Goal: Navigation & Orientation: Find specific page/section

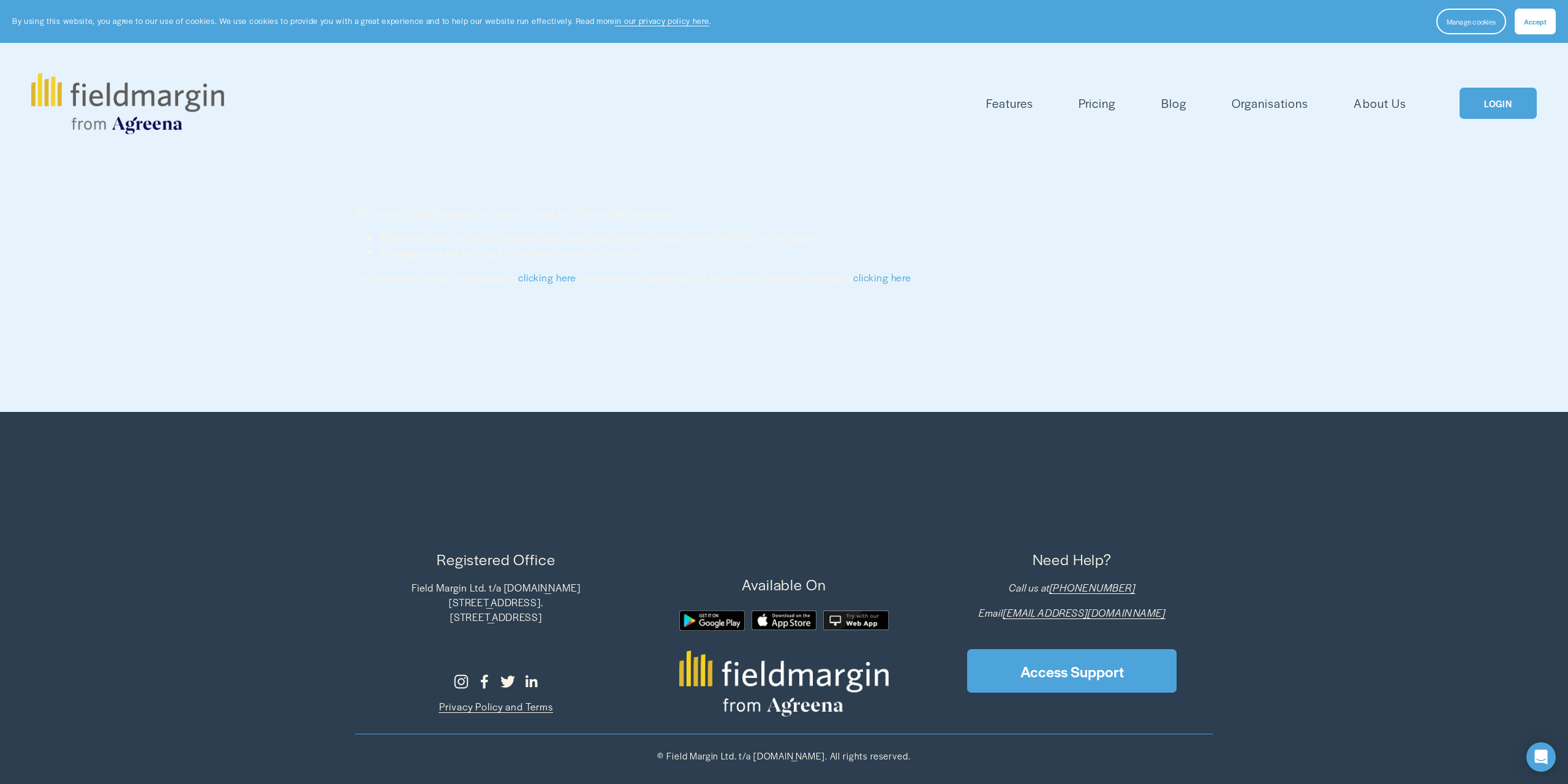
click at [1484, 92] on link "LOGIN" at bounding box center [1498, 103] width 77 height 31
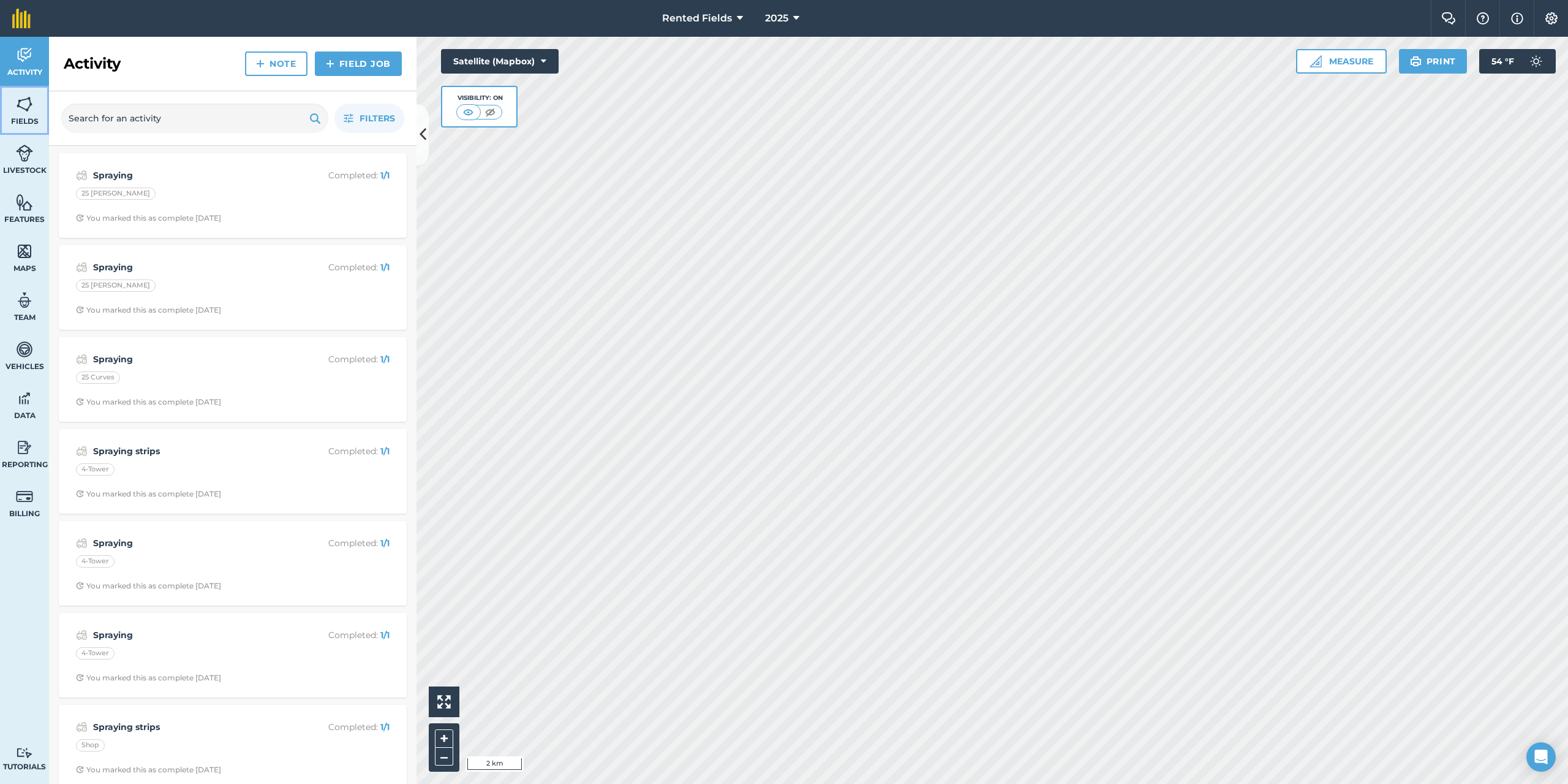
click at [16, 105] on img at bounding box center [24, 104] width 17 height 18
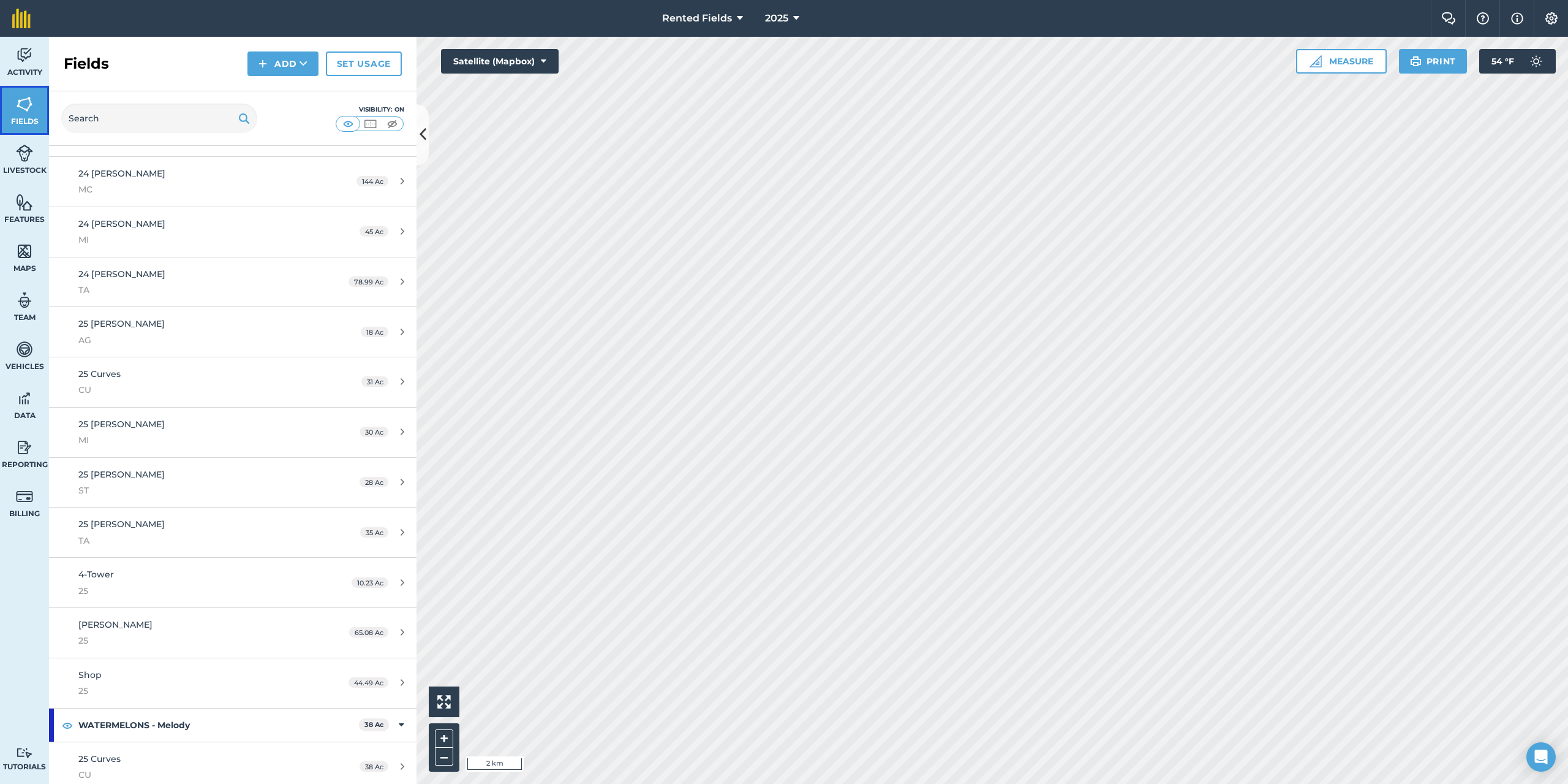
scroll to position [138, 0]
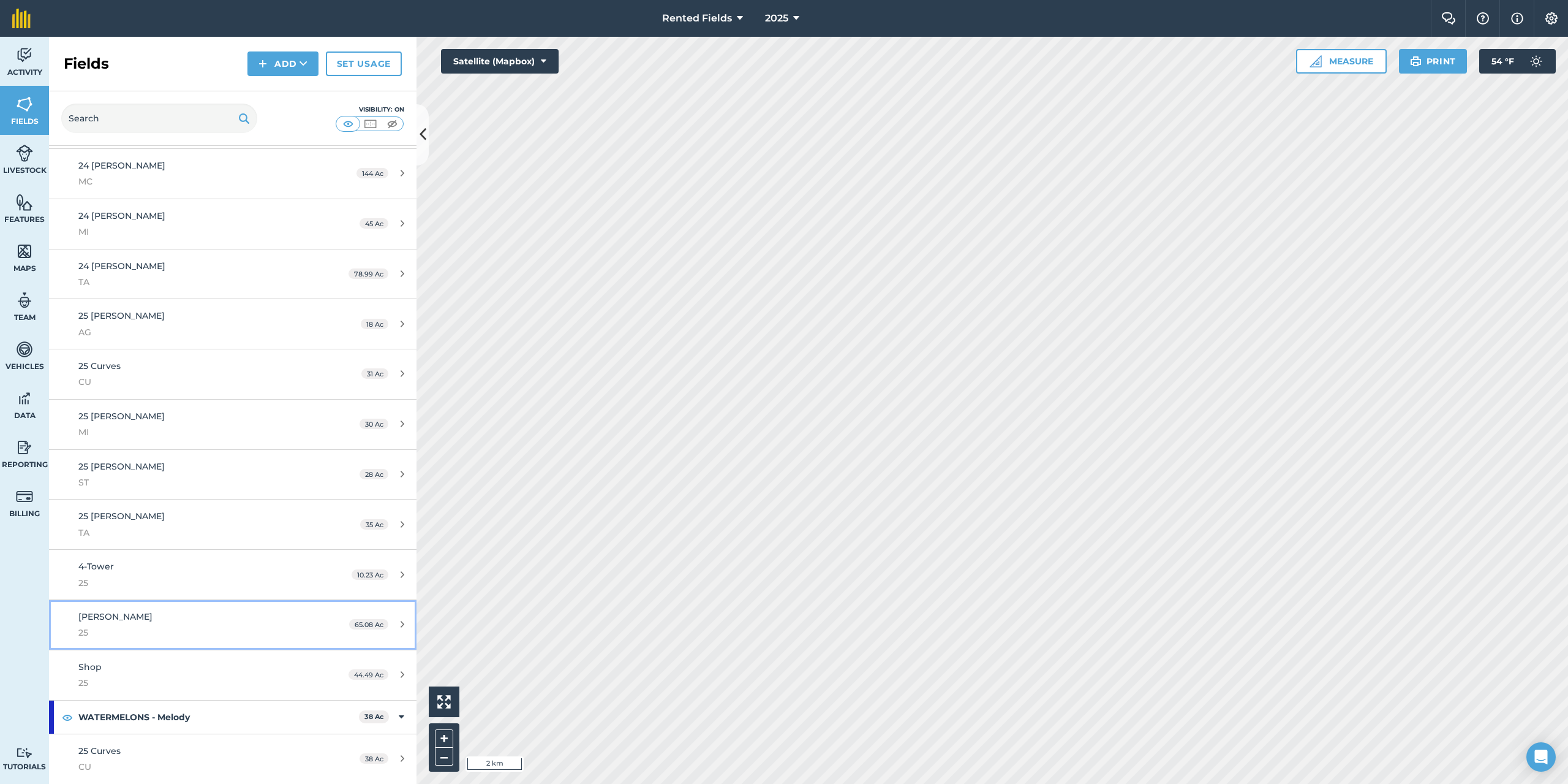
click at [77, 617] on link "[PERSON_NAME] 25 65.08 Ac" at bounding box center [233, 624] width 368 height 50
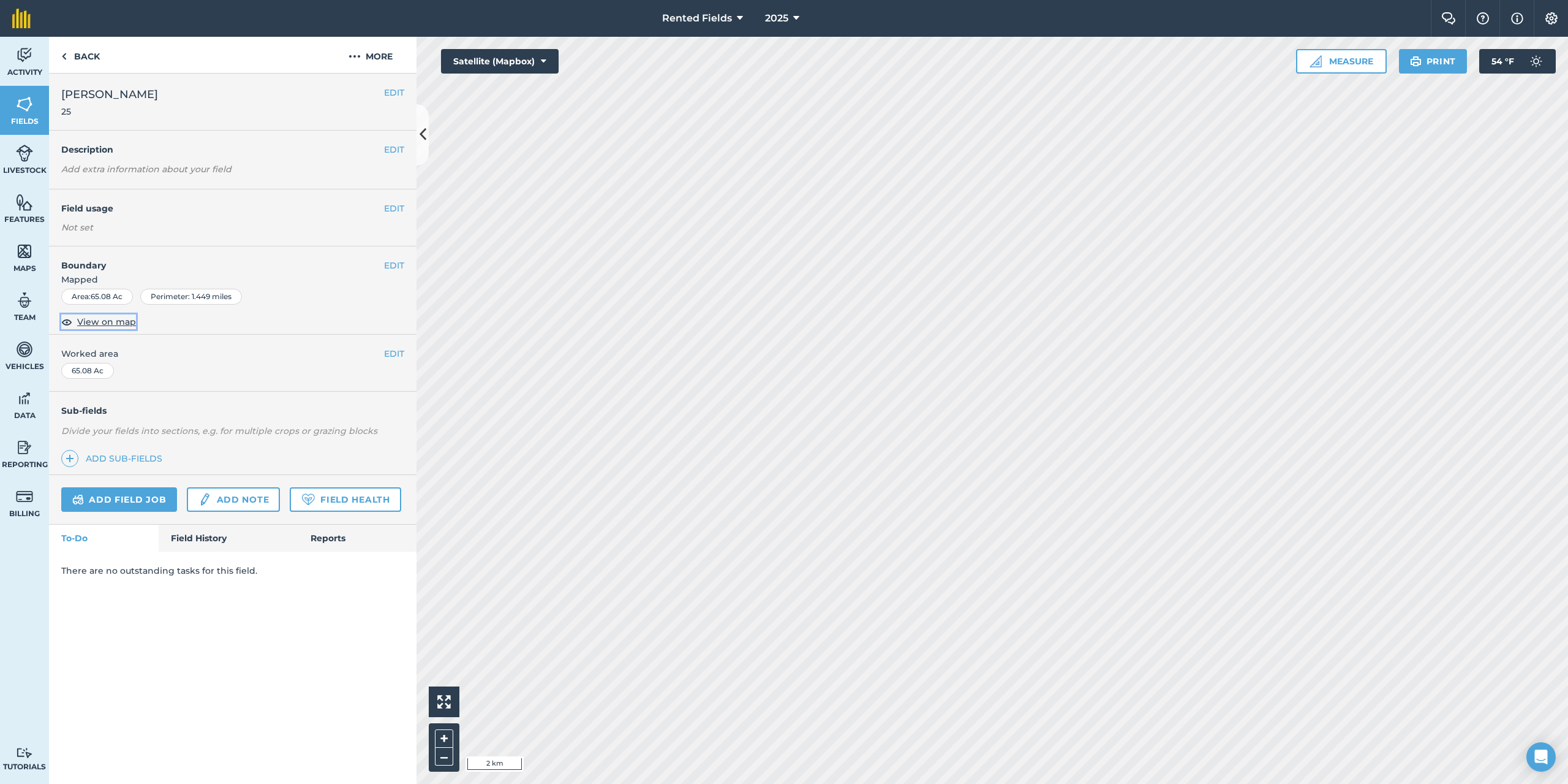
click at [115, 323] on span "View on map" at bounding box center [107, 321] width 59 height 13
click at [542, 62] on icon at bounding box center [544, 61] width 6 height 12
click at [512, 91] on button "Satellite (Azure)" at bounding box center [500, 86] width 118 height 25
click at [348, 443] on div "Activity Fields Livestock Features Maps Team Vehicles Data Reporting Billing Tu…" at bounding box center [784, 410] width 1568 height 747
click at [968, 783] on html "Rented Fields 2025 Farm Chat Help Info Settings Rented Fields - 2025 Reproduced…" at bounding box center [784, 392] width 1568 height 784
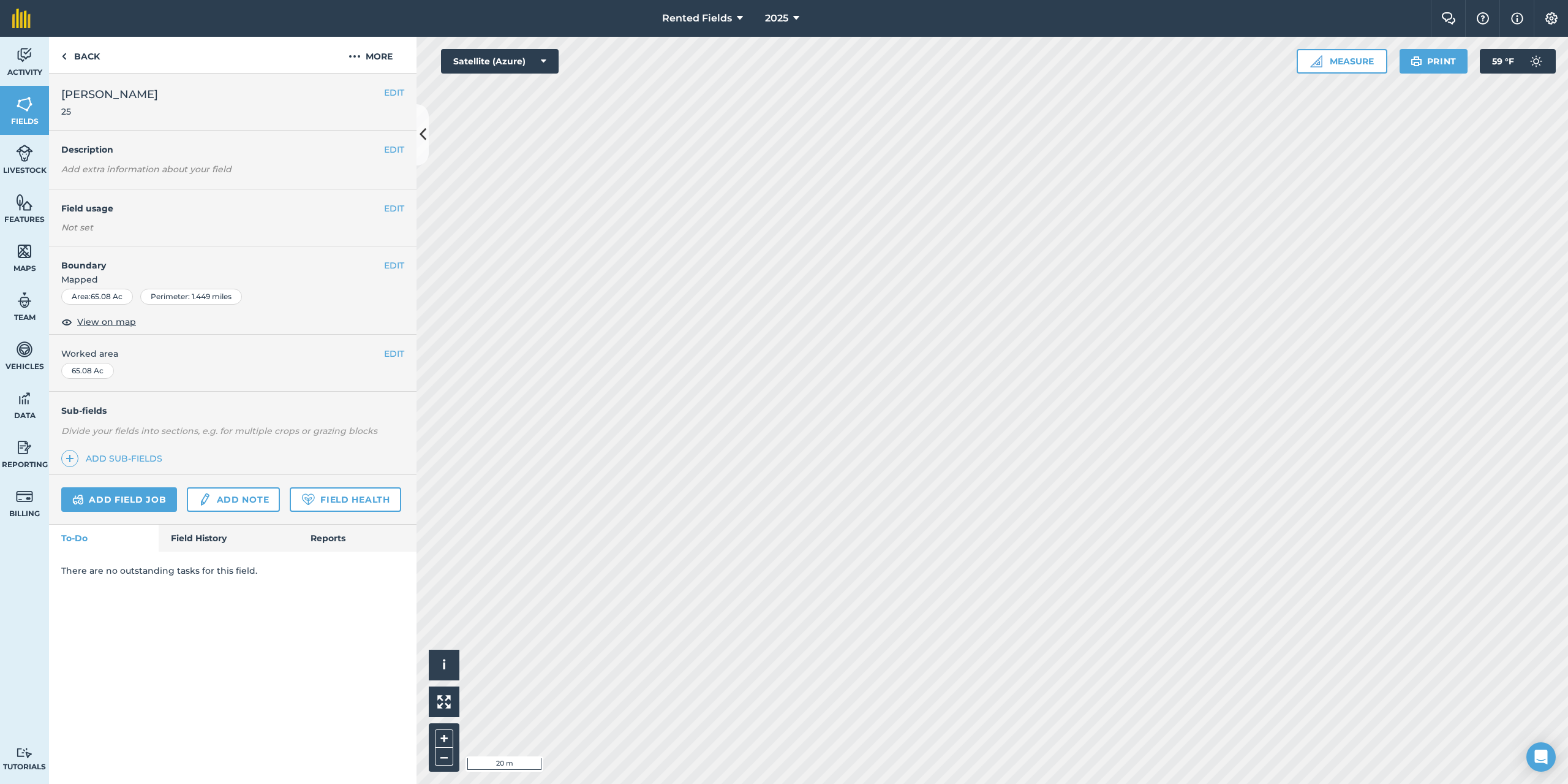
click at [833, 0] on html "Rented Fields 2025 Farm Chat Help Info Settings Rented Fields - 2025 Reproduced…" at bounding box center [784, 392] width 1568 height 784
